Goal: Communication & Community: Answer question/provide support

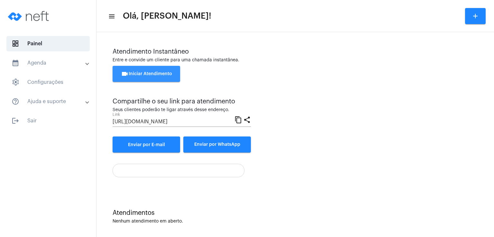
click at [161, 72] on span "videocam Iniciar Atendimento" at bounding box center [146, 74] width 51 height 5
